Goal: Transaction & Acquisition: Purchase product/service

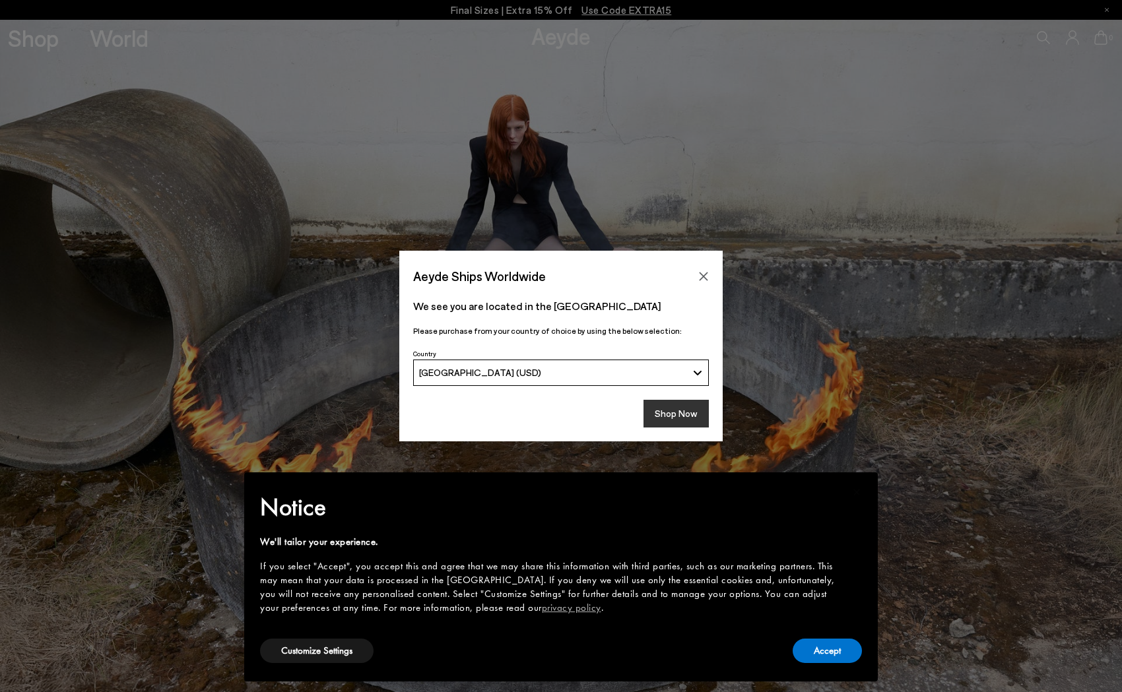
click at [663, 412] on button "Shop Now" at bounding box center [675, 414] width 65 height 28
click at [834, 653] on button "Accept" at bounding box center [827, 651] width 69 height 24
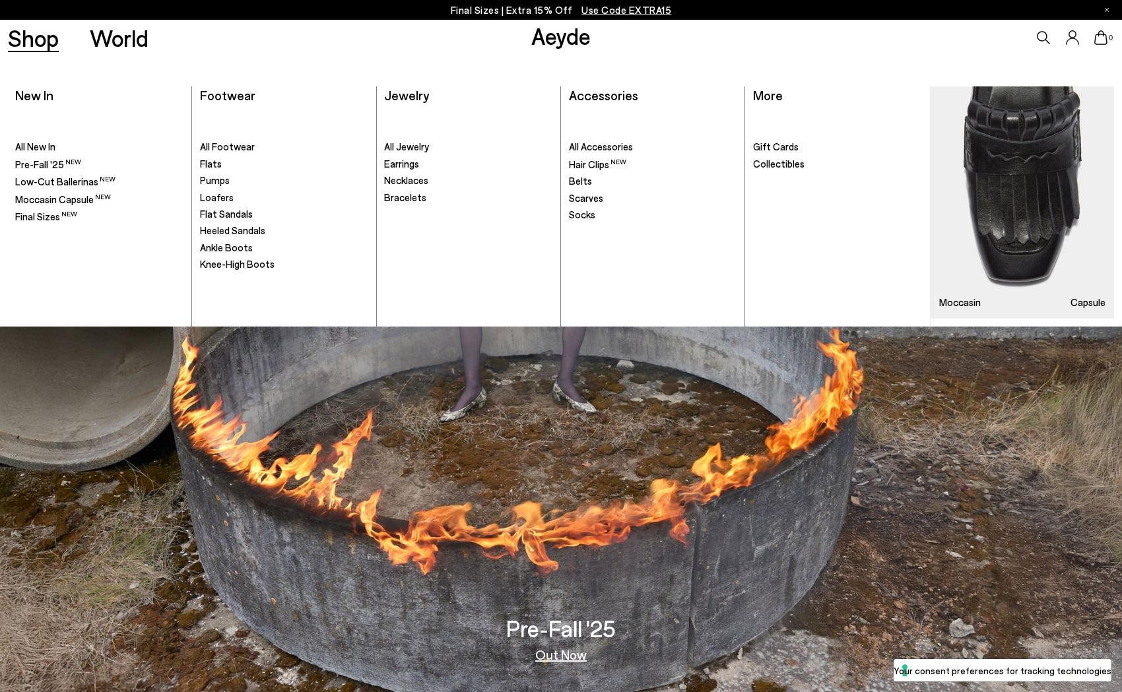
click at [46, 40] on link "Shop" at bounding box center [33, 37] width 51 height 23
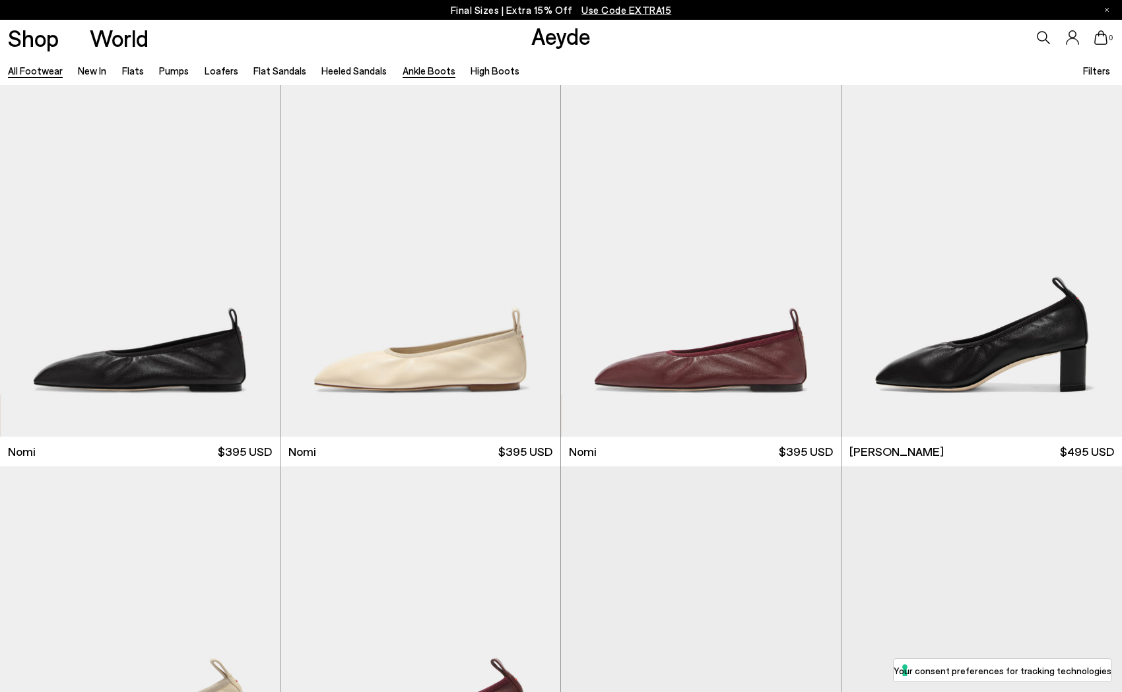
click at [411, 72] on link "Ankle Boots" at bounding box center [429, 71] width 53 height 12
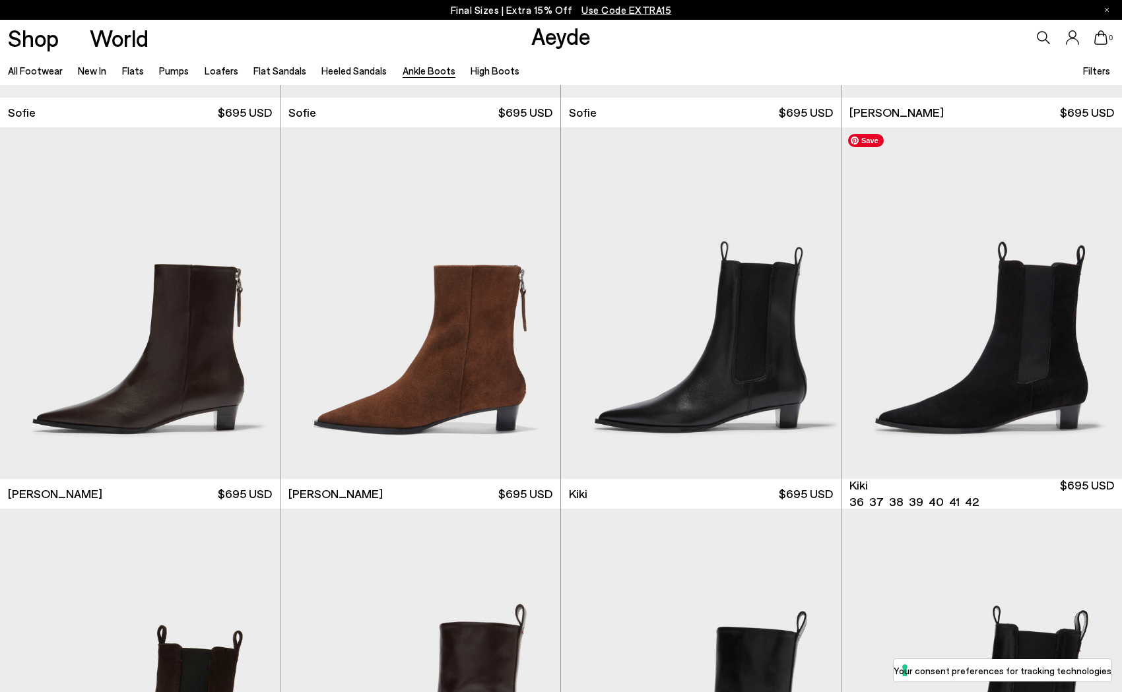
scroll to position [1866, 0]
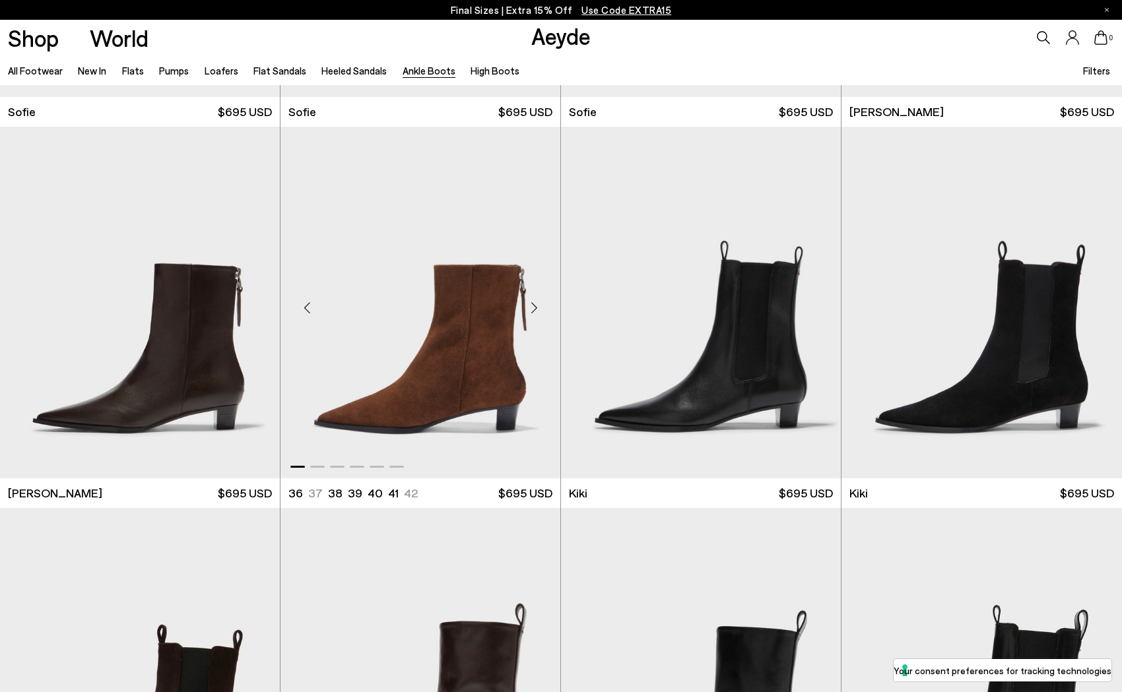
click at [533, 307] on div "Next slide" at bounding box center [534, 308] width 40 height 40
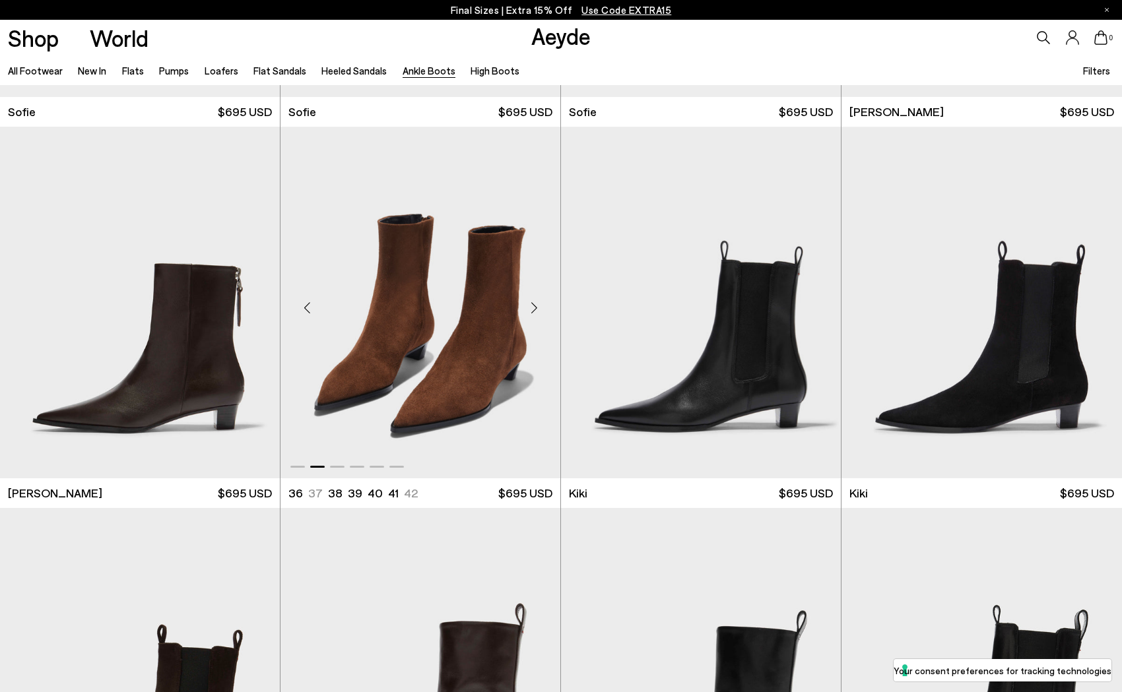
click at [533, 307] on div "Next slide" at bounding box center [534, 308] width 40 height 40
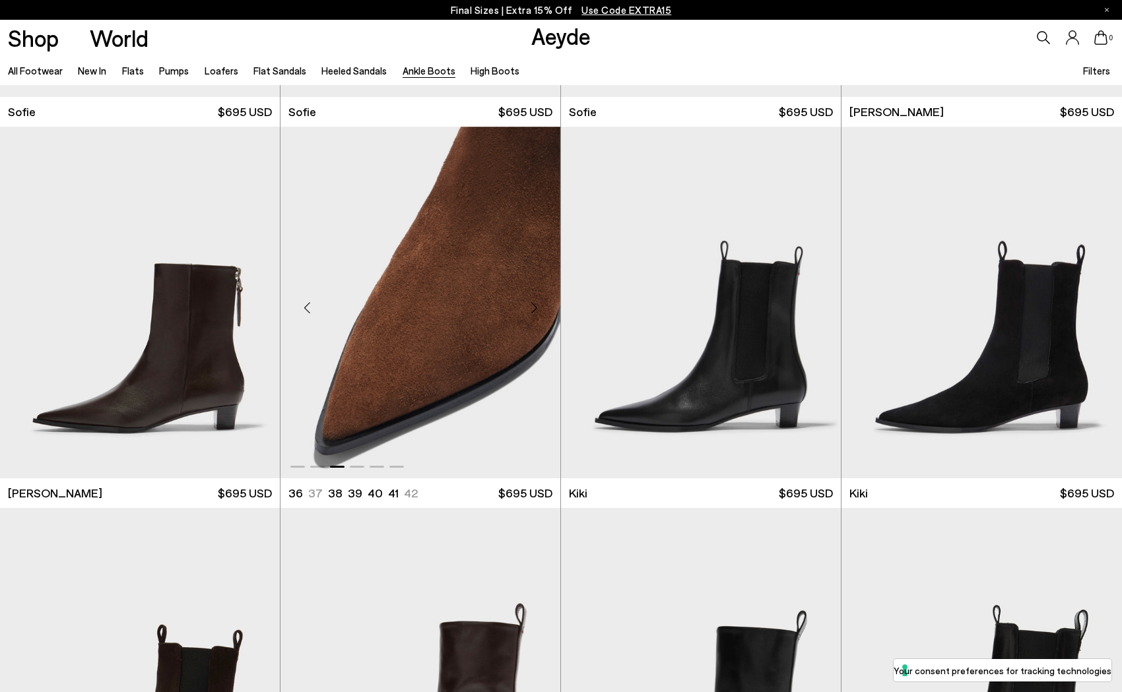
click at [533, 307] on div "Next slide" at bounding box center [534, 308] width 40 height 40
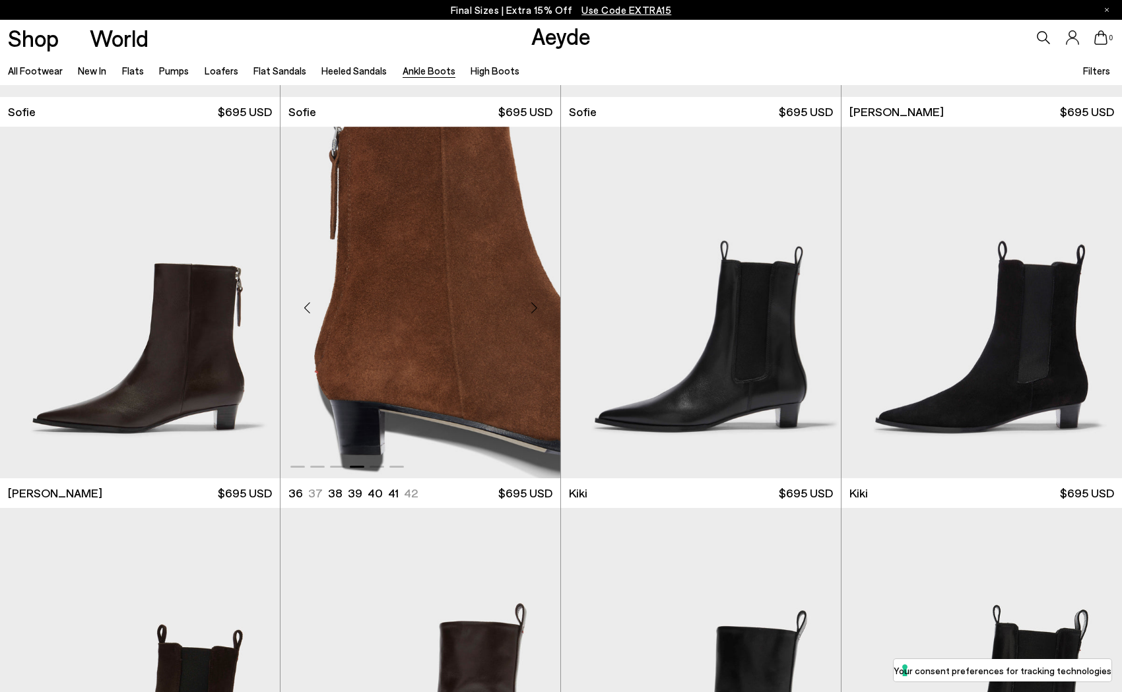
click at [533, 307] on div "Next slide" at bounding box center [534, 308] width 40 height 40
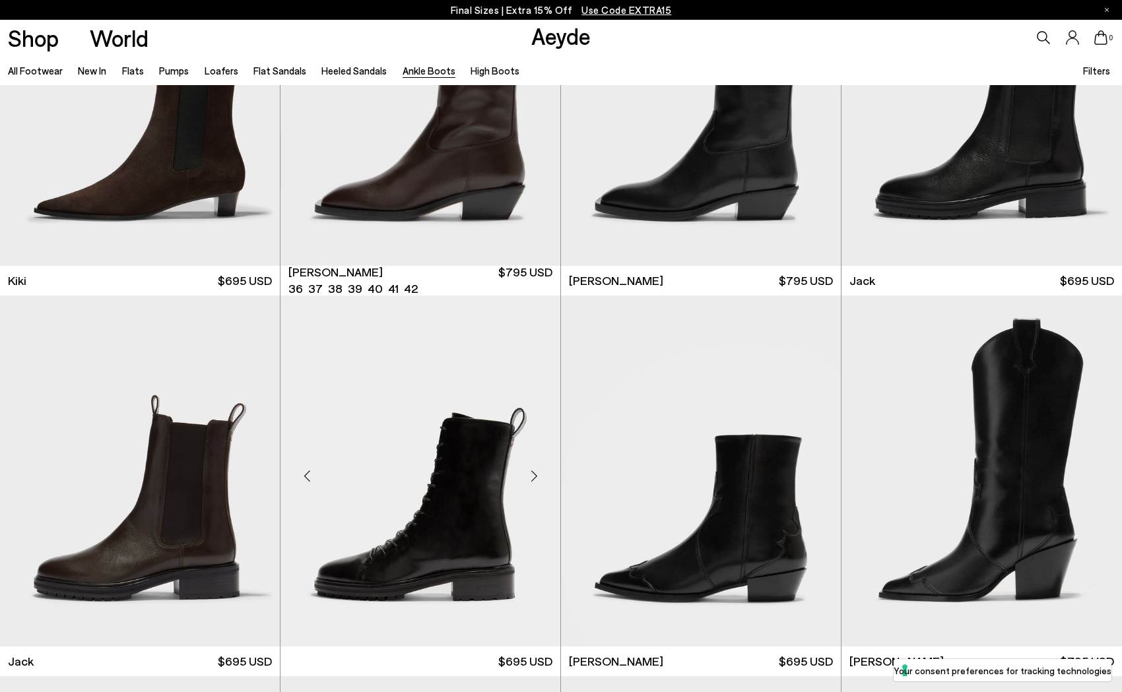
scroll to position [2461, 0]
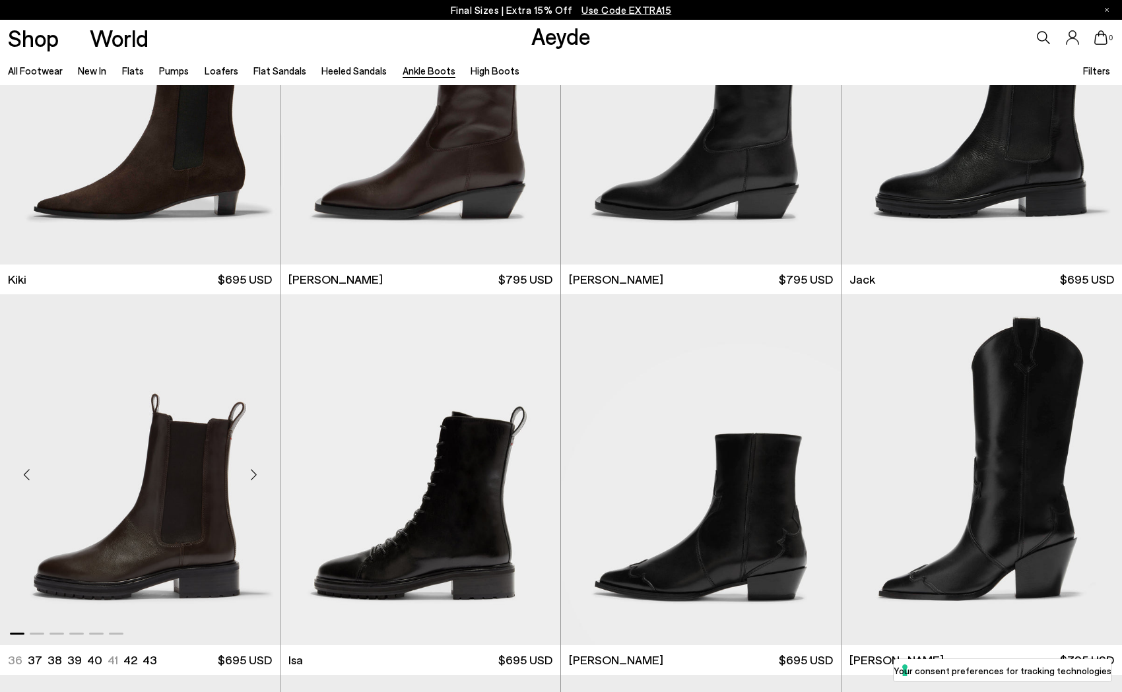
click at [254, 480] on div "Next slide" at bounding box center [254, 475] width 40 height 40
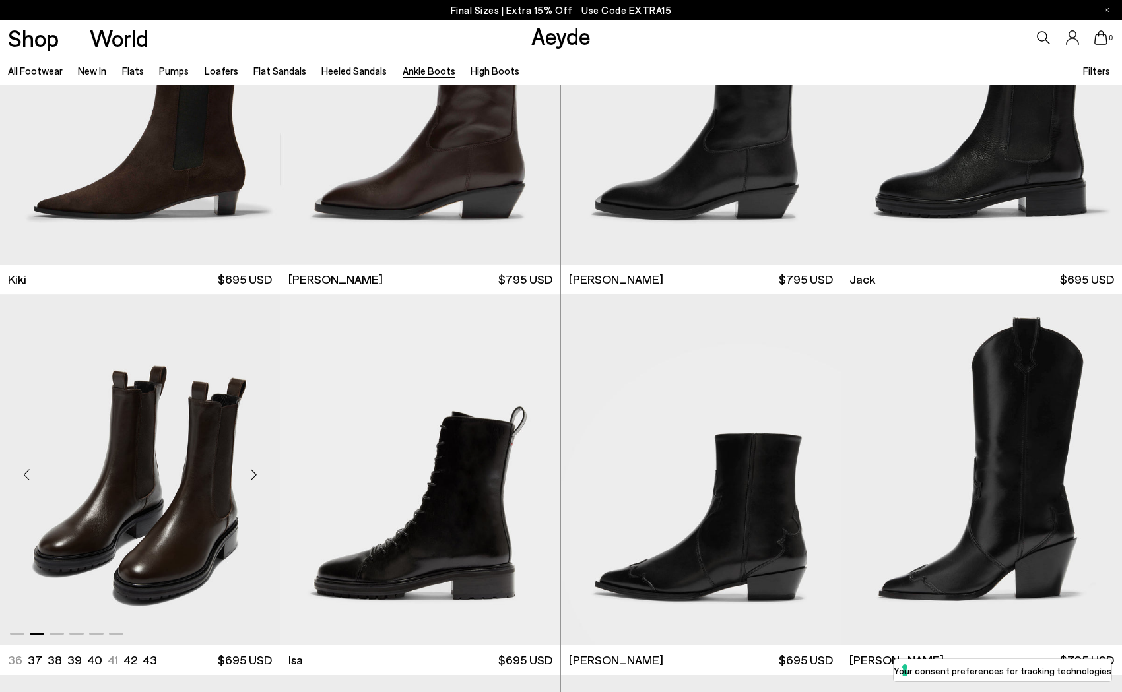
click at [254, 480] on div "Next slide" at bounding box center [254, 475] width 40 height 40
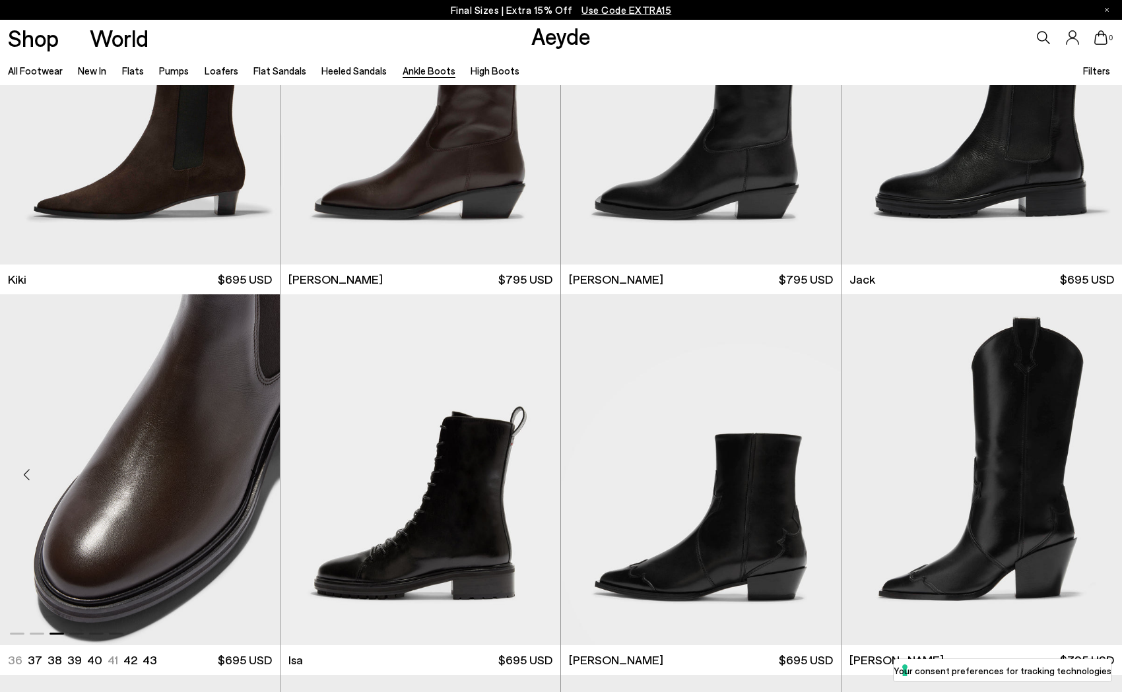
click at [254, 480] on div "Next slide" at bounding box center [254, 475] width 40 height 40
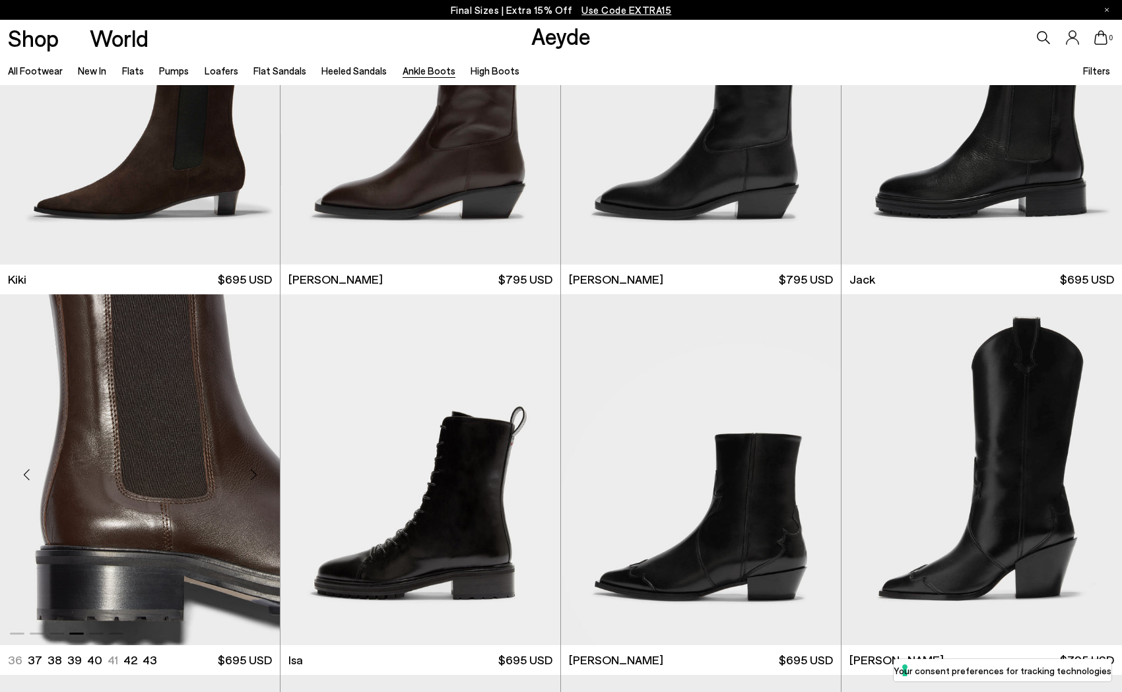
click at [254, 480] on div "Next slide" at bounding box center [254, 475] width 40 height 40
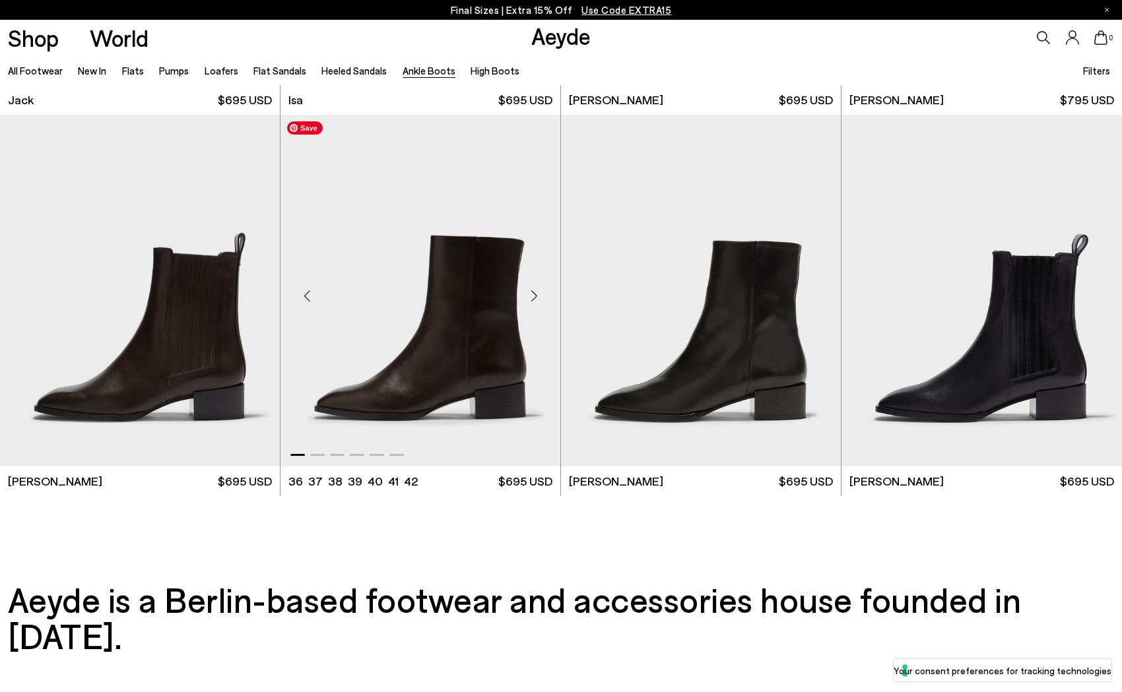
scroll to position [2980, 0]
